Goal: Task Accomplishment & Management: Manage account settings

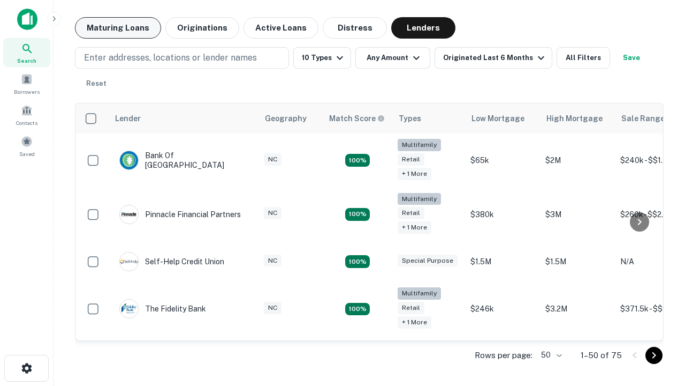
click at [118, 28] on button "Maturing Loans" at bounding box center [118, 27] width 86 height 21
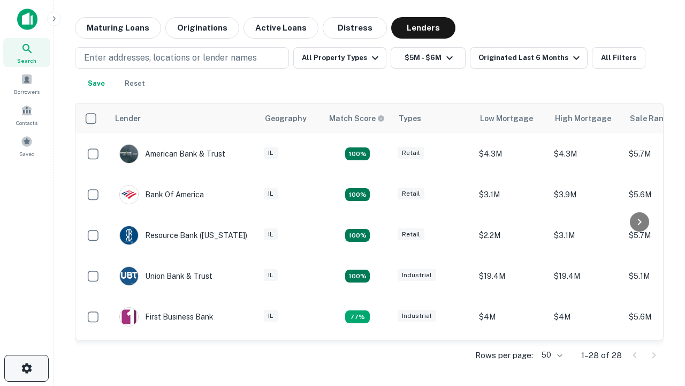
click at [26, 368] on icon "button" at bounding box center [26, 367] width 13 height 13
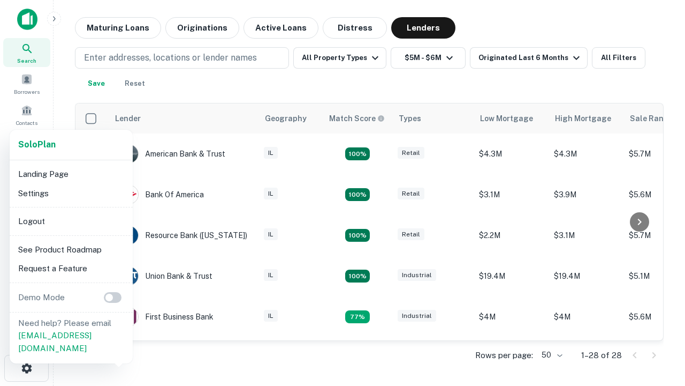
click at [71, 221] on li "Logout" at bounding box center [71, 220] width 115 height 19
